Goal: Task Accomplishment & Management: Manage account settings

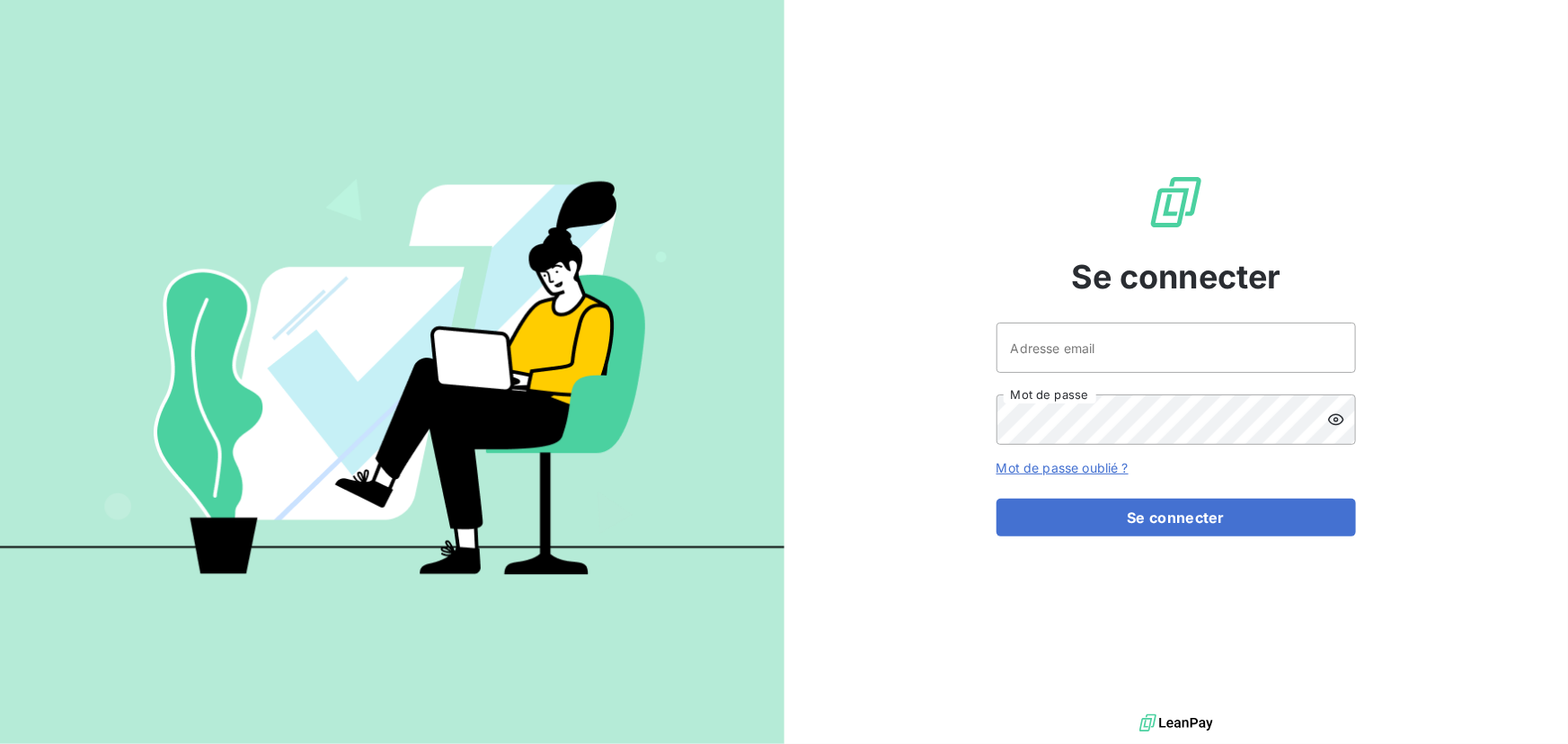
click at [0, 0] on div at bounding box center [0, 0] width 0 height 0
type input "[EMAIL_ADDRESS][DOMAIN_NAME]"
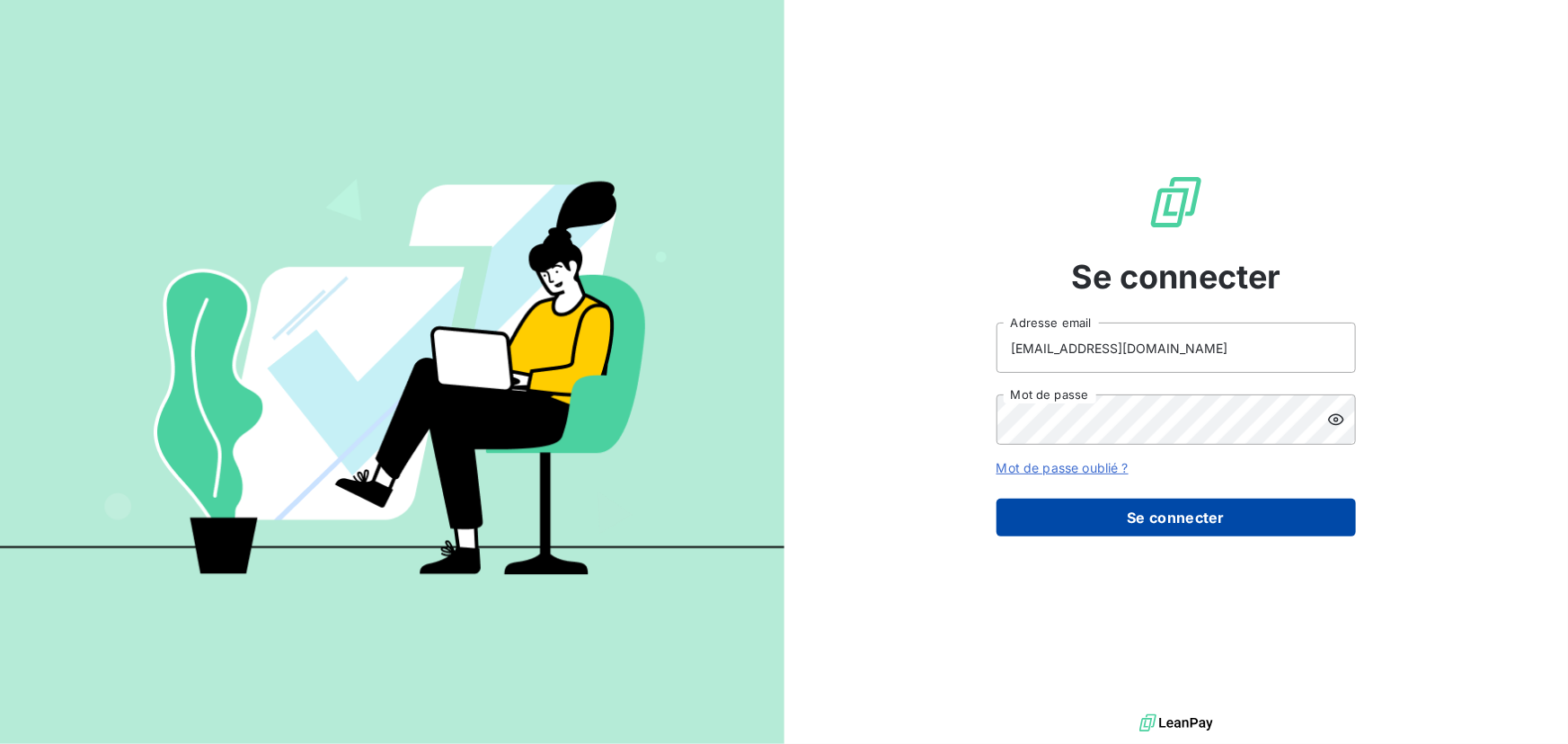
click at [1194, 512] on button "Se connecter" at bounding box center [1176, 518] width 360 height 38
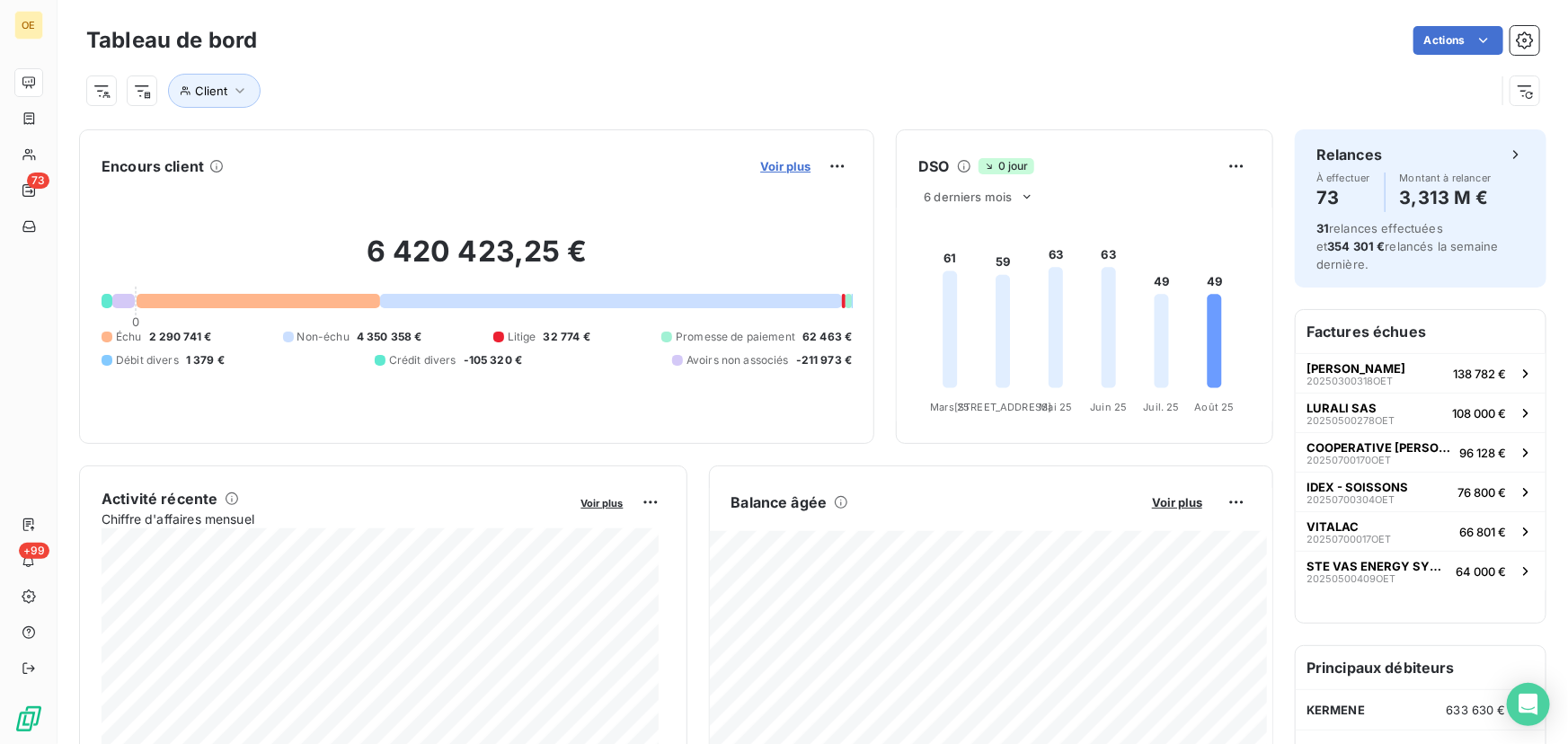
click at [776, 167] on span "Voir plus" at bounding box center [784, 166] width 50 height 14
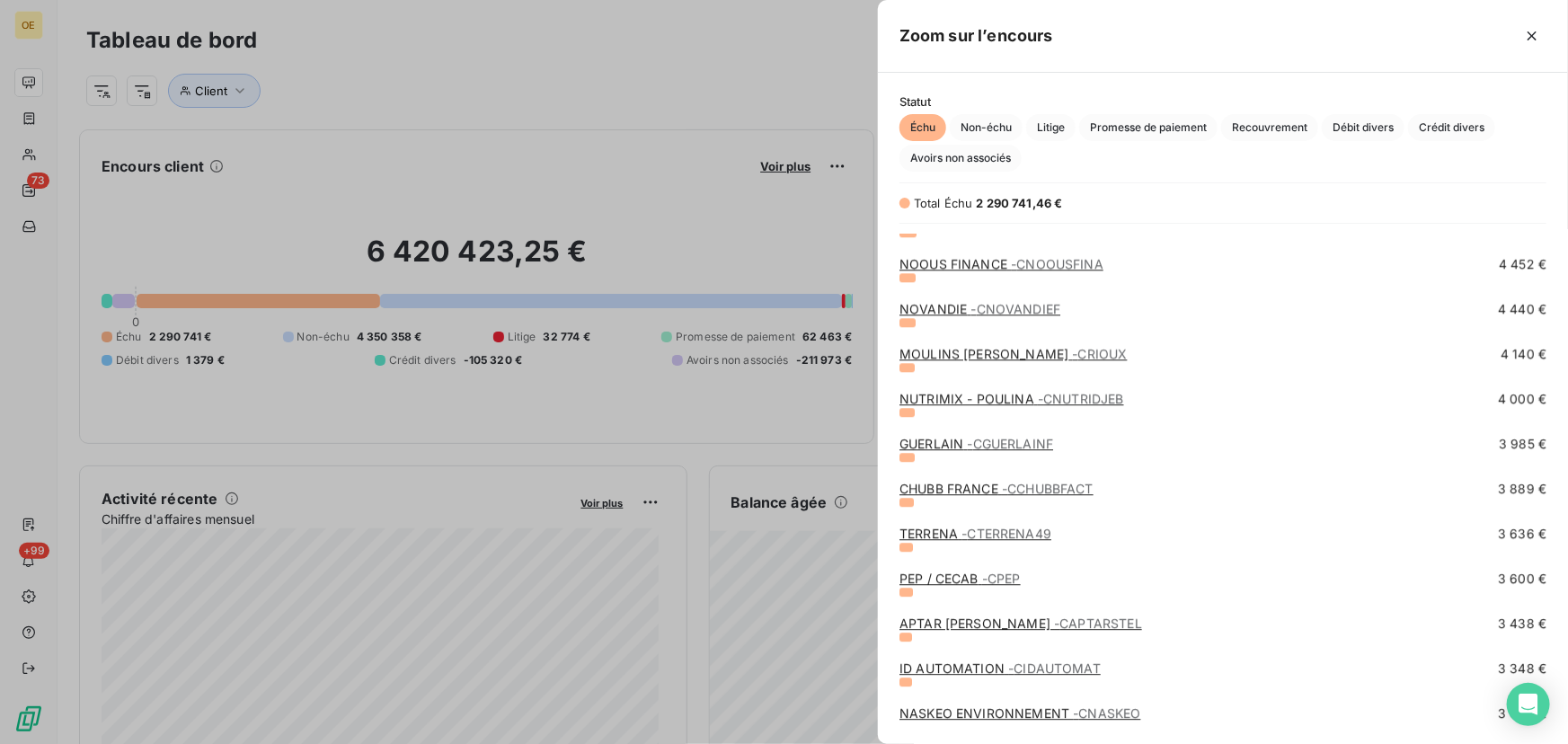
scroll to position [11, 12]
